Goal: Information Seeking & Learning: Learn about a topic

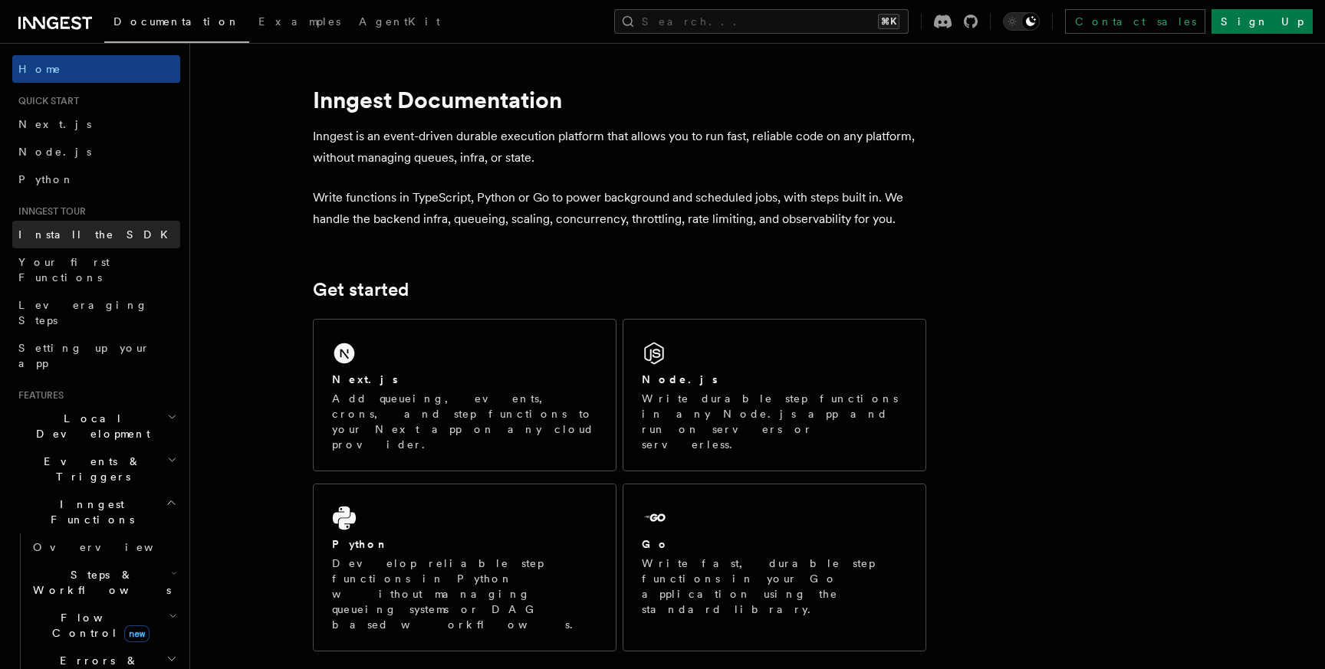
click at [55, 238] on span "Install the SDK" at bounding box center [97, 235] width 159 height 12
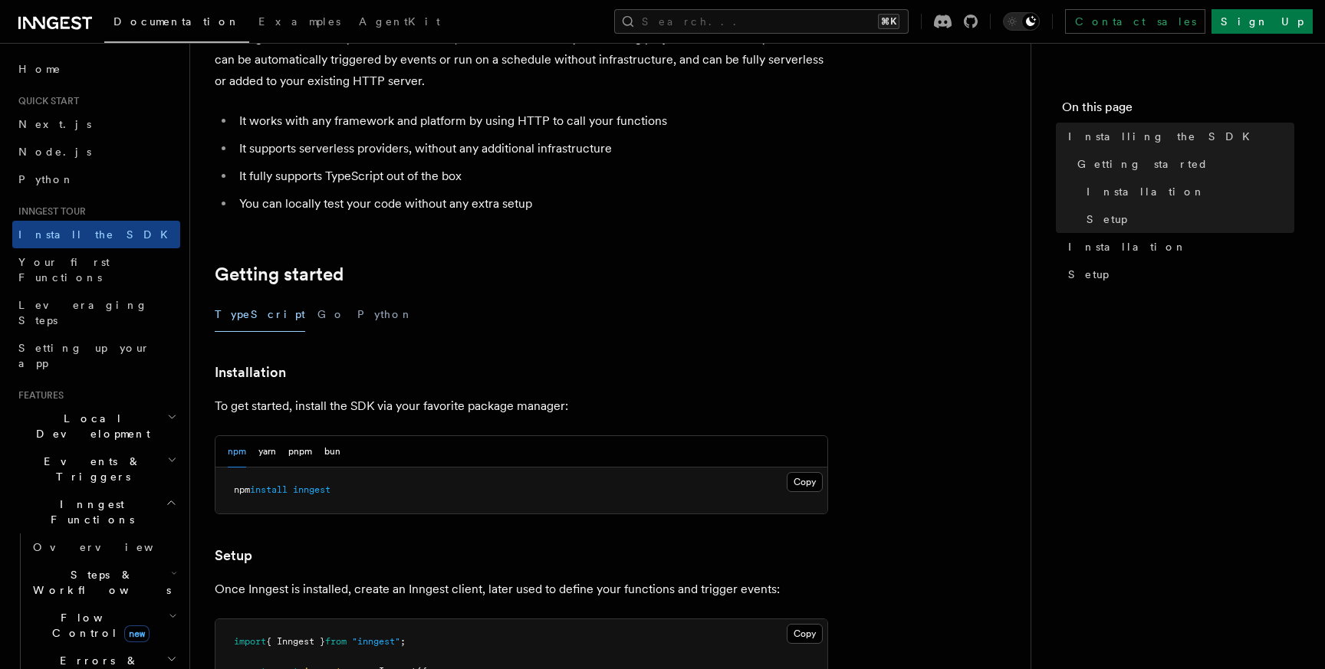
scroll to position [123, 0]
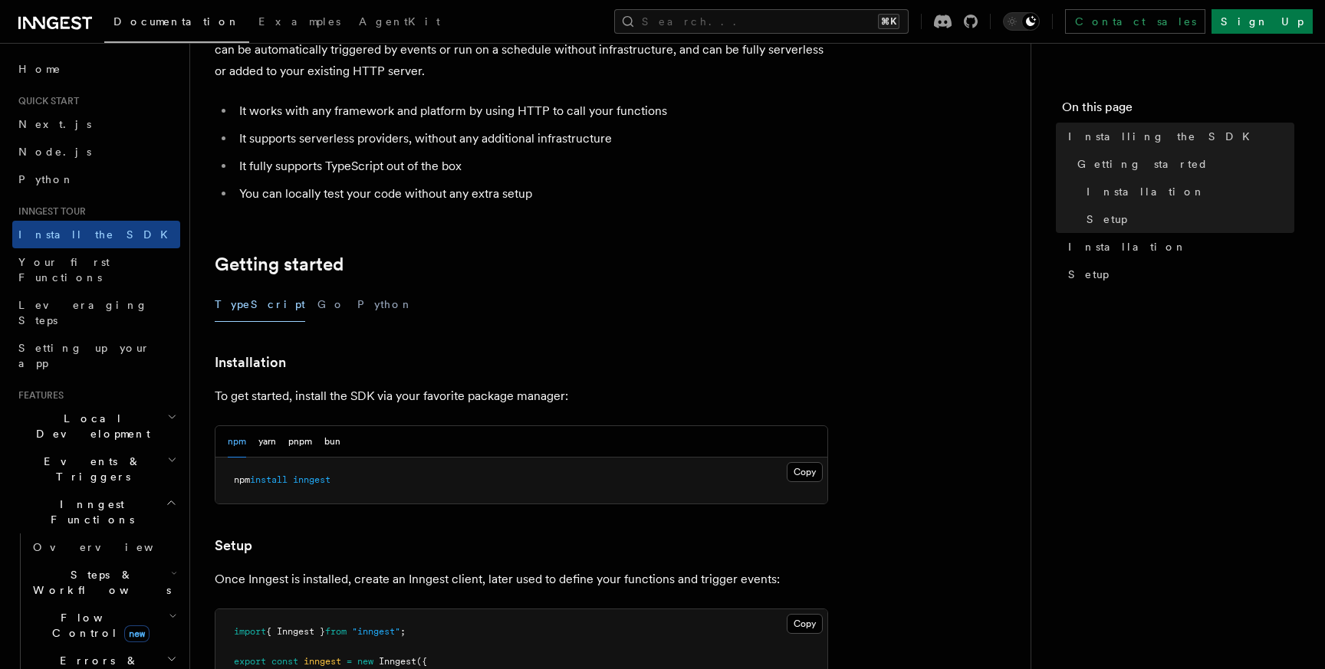
click at [100, 610] on span "Flow Control new" at bounding box center [98, 625] width 142 height 31
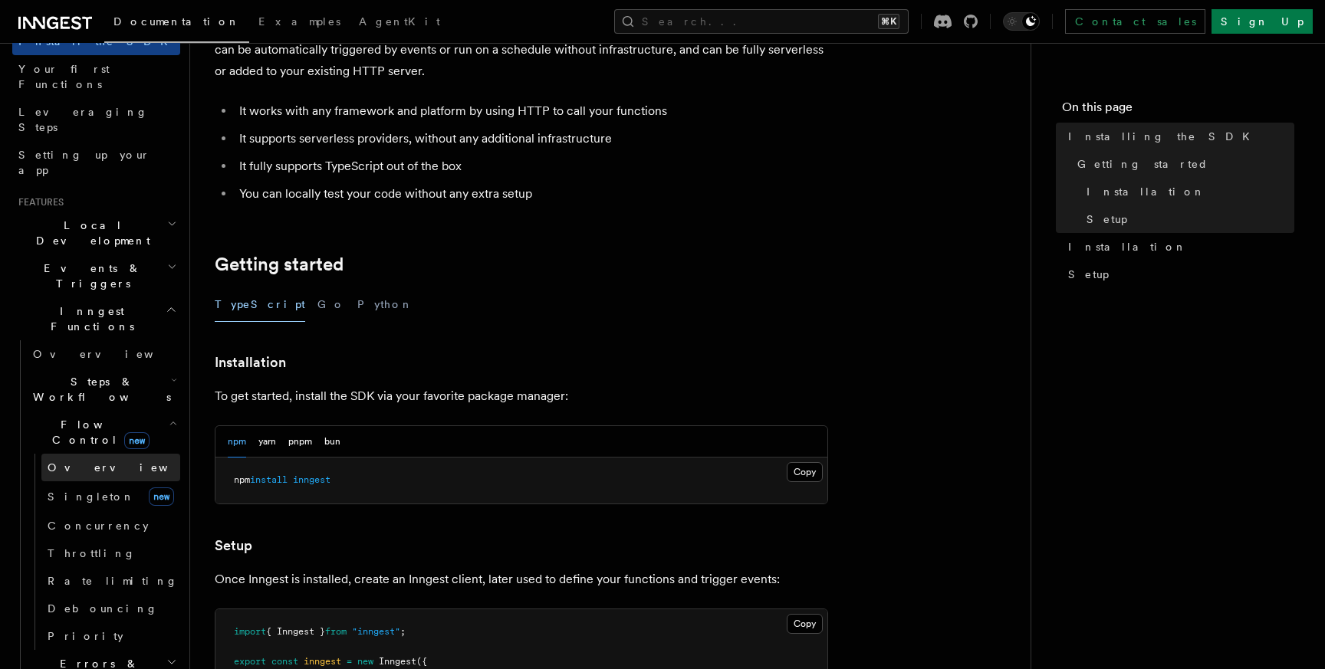
scroll to position [221, 0]
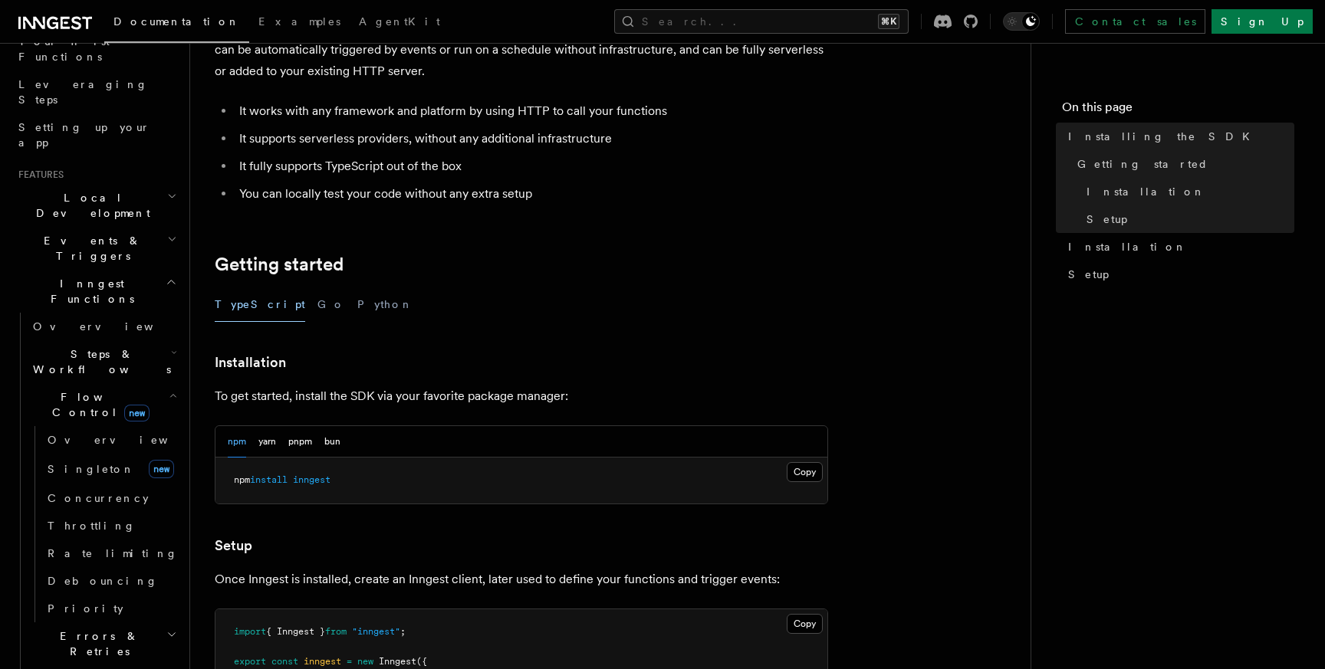
click at [64, 347] on span "Steps & Workflows" at bounding box center [99, 362] width 144 height 31
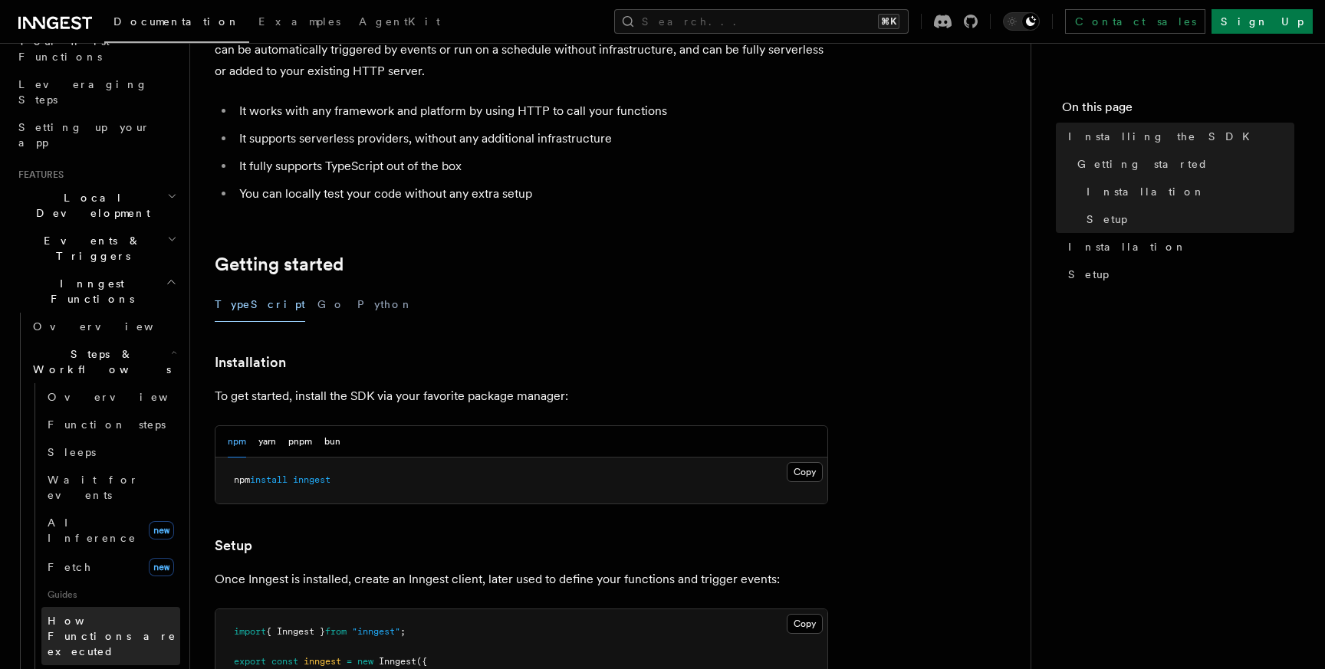
click at [74, 613] on span "How Functions are executed" at bounding box center [114, 636] width 133 height 46
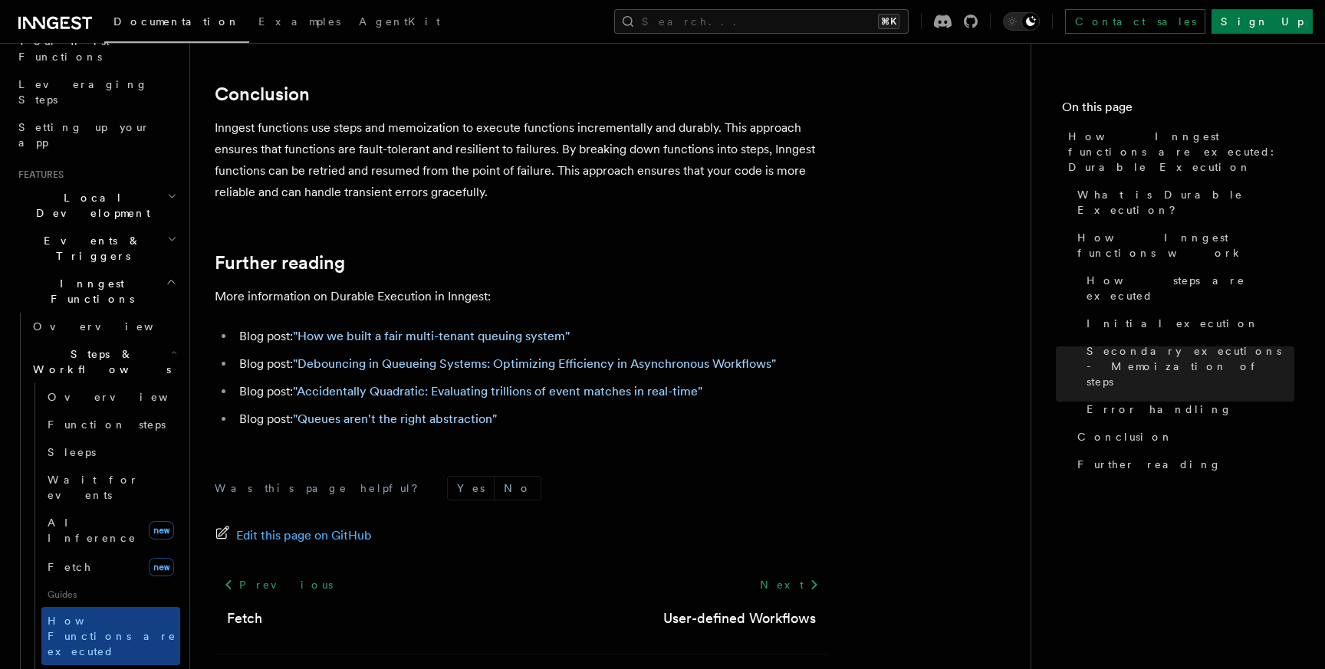
scroll to position [2966, 0]
click at [74, 21] on icon at bounding box center [76, 22] width 10 height 13
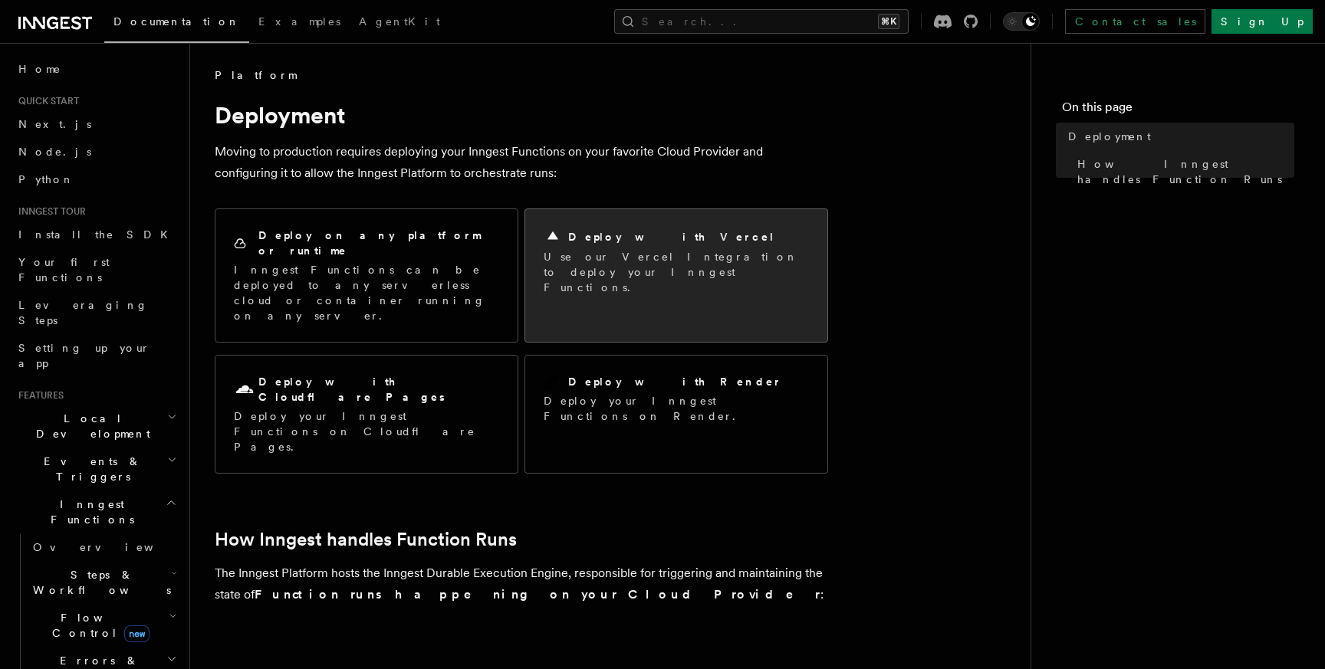
click at [643, 271] on p "Use our Vercel Integration to deploy your Inngest Functions." at bounding box center [676, 272] width 265 height 46
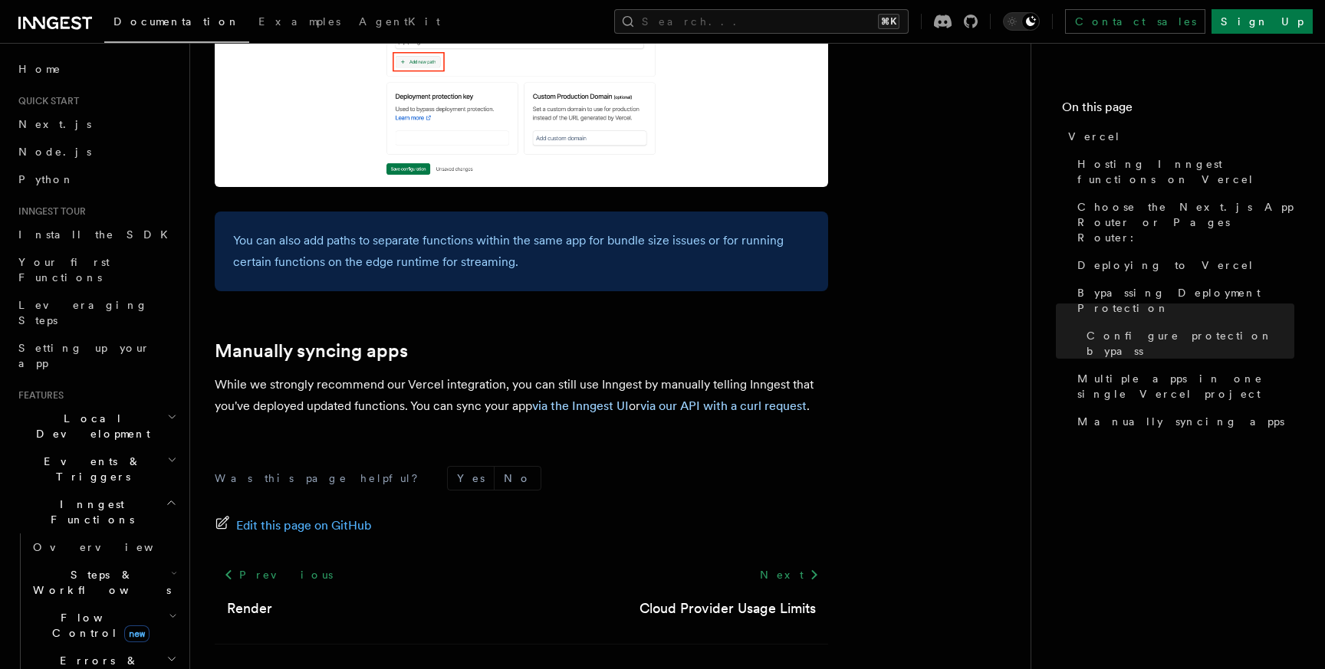
scroll to position [2551, 0]
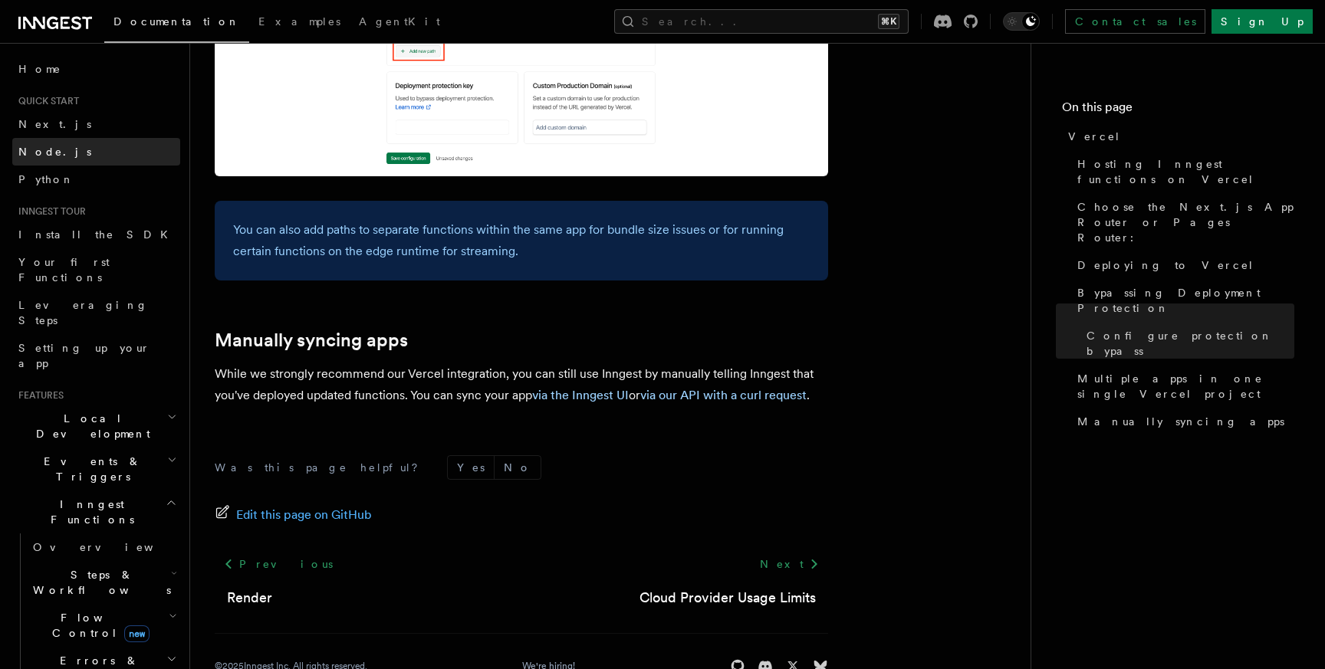
click at [45, 162] on link "Node.js" at bounding box center [96, 152] width 168 height 28
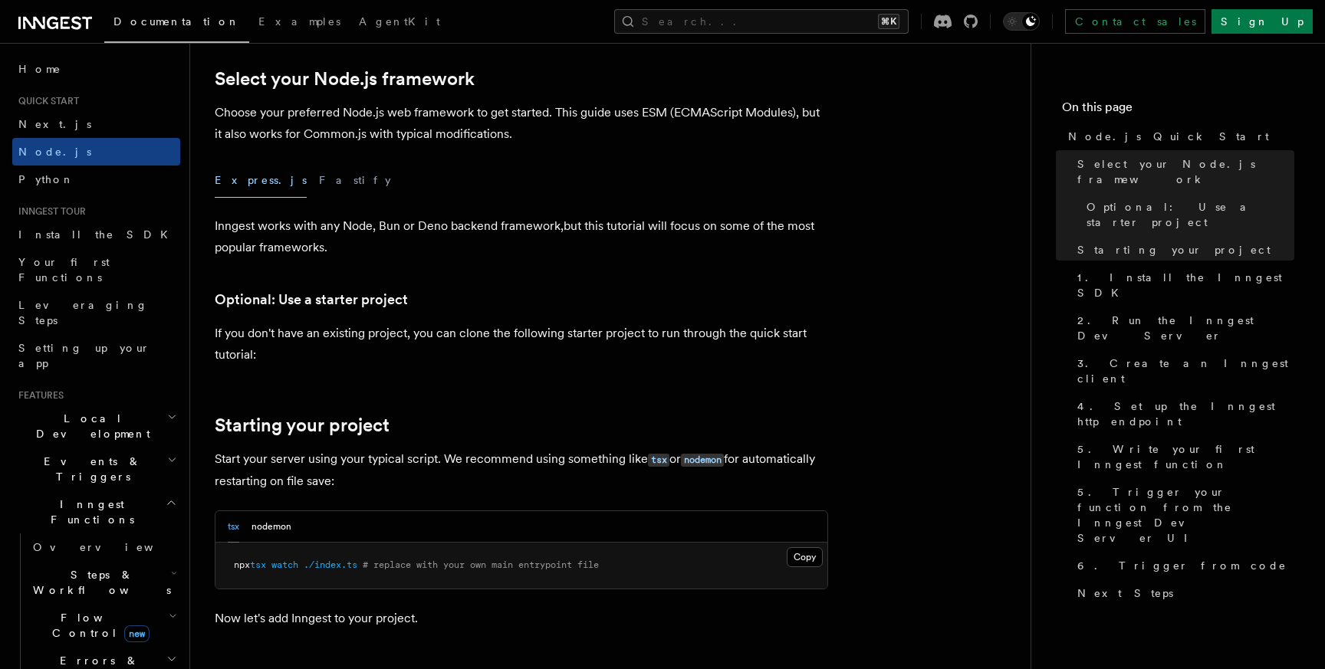
scroll to position [372, 0]
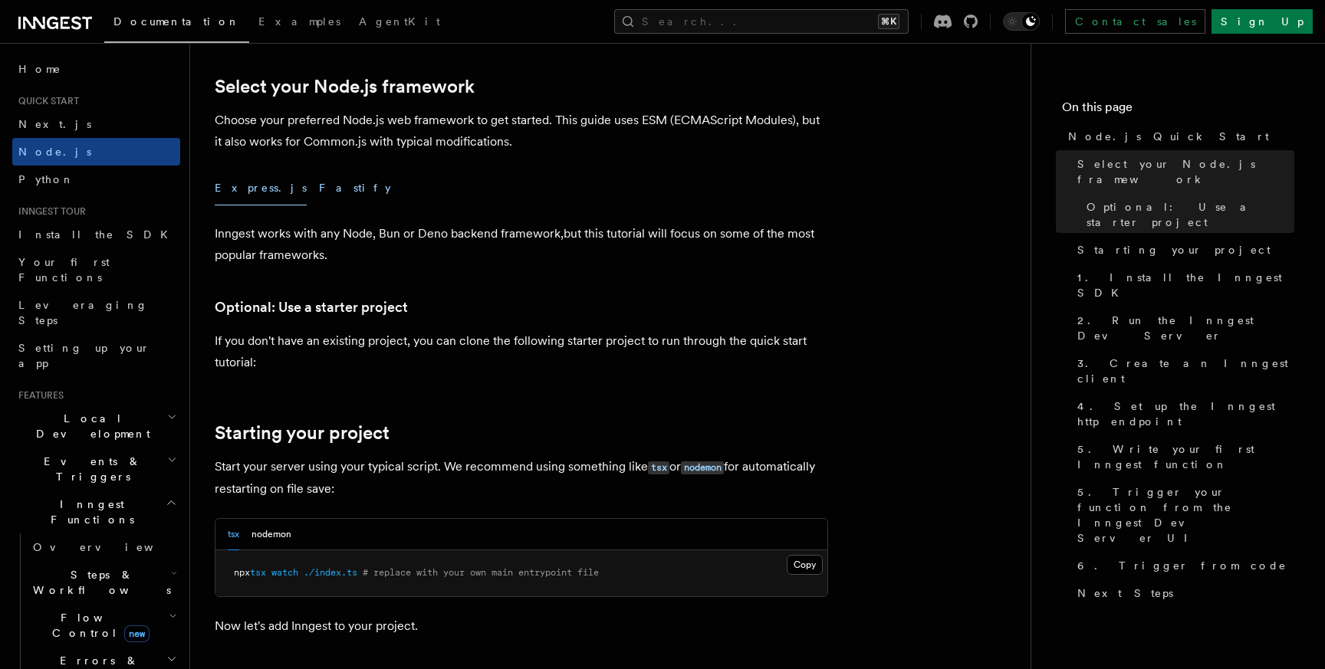
click at [319, 189] on button "Fastify" at bounding box center [355, 188] width 72 height 35
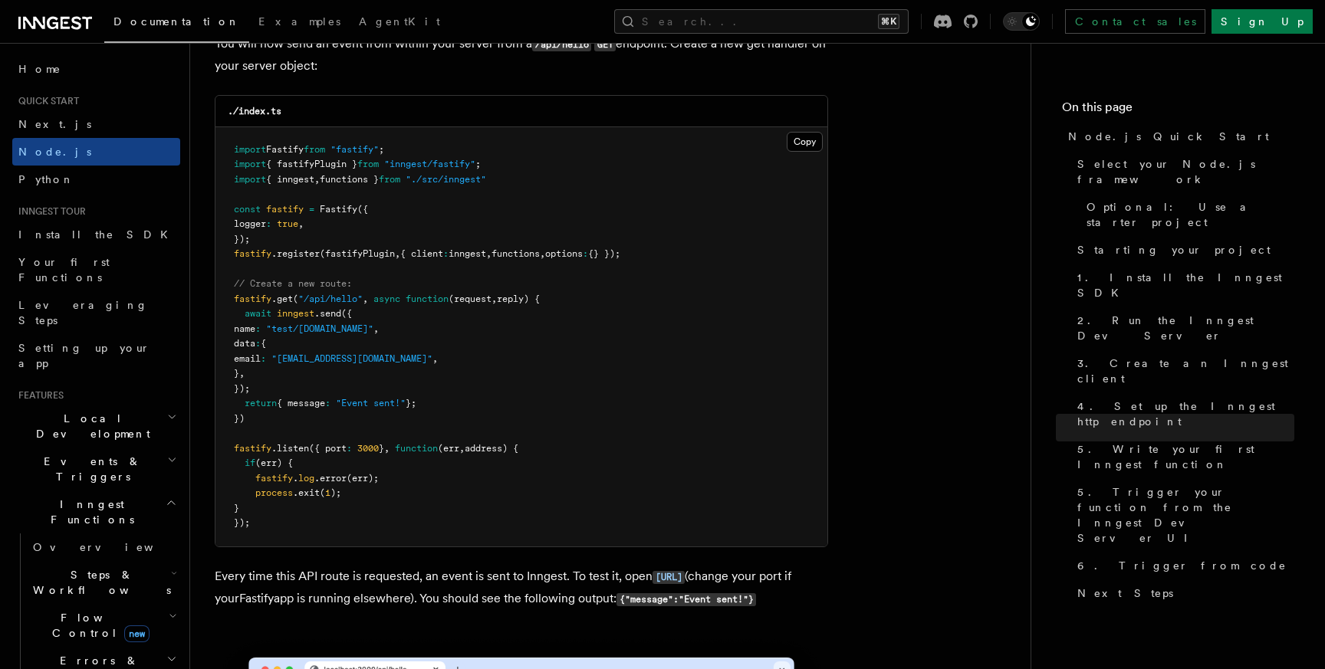
scroll to position [8242, 0]
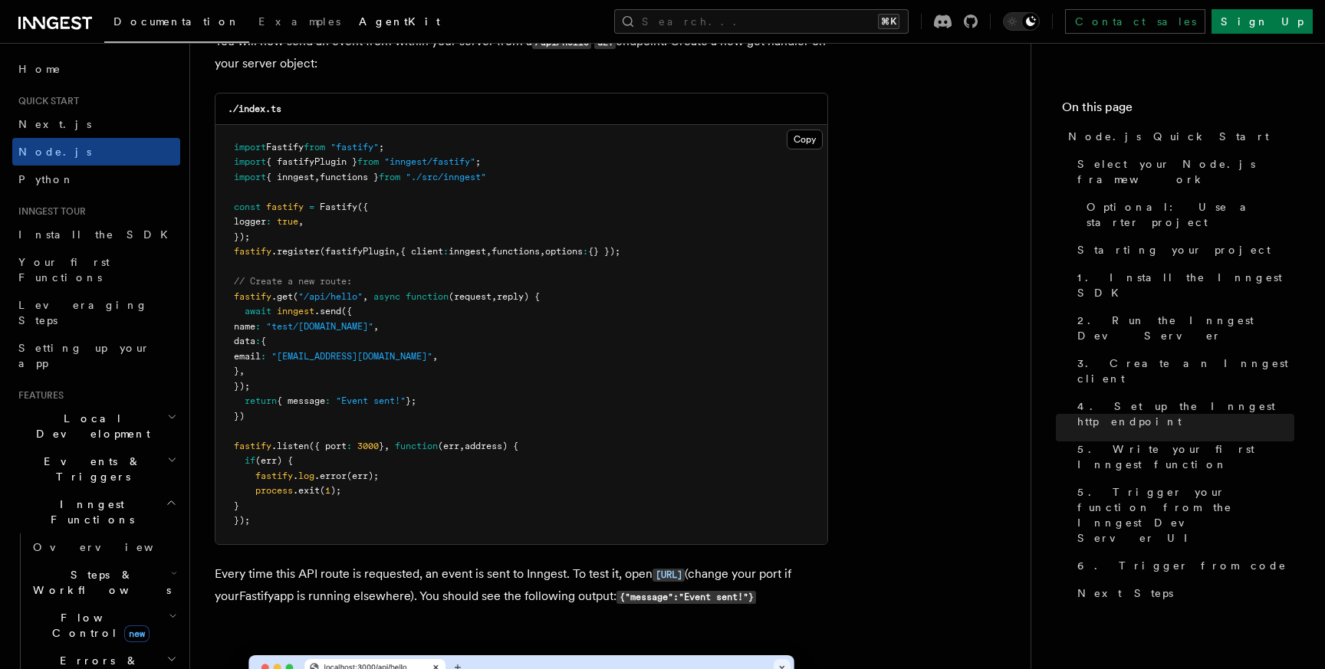
click at [359, 28] on span "AgentKit" at bounding box center [399, 21] width 81 height 12
